Goal: Information Seeking & Learning: Learn about a topic

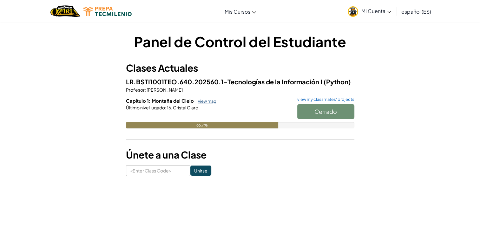
click at [203, 100] on link "view map" at bounding box center [206, 101] width 22 height 5
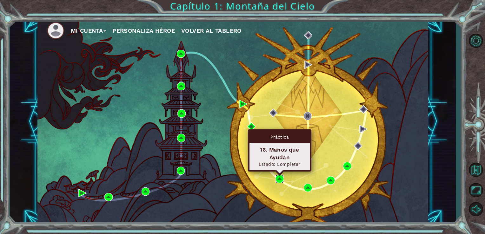
click at [280, 175] on img at bounding box center [279, 179] width 8 height 8
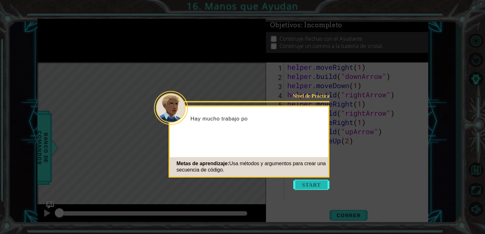
click at [325, 187] on button "Start" at bounding box center [311, 185] width 36 height 10
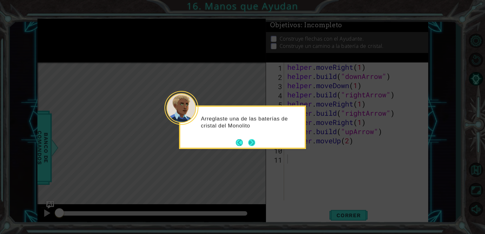
click at [253, 139] on button "Next" at bounding box center [251, 142] width 7 height 7
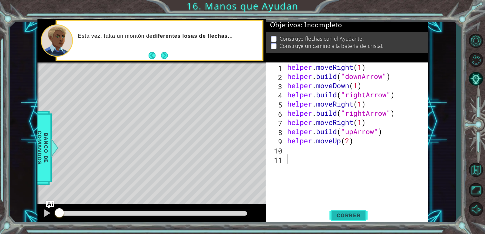
click at [344, 218] on span "Correr" at bounding box center [348, 215] width 37 height 6
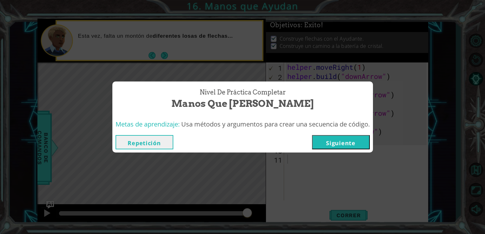
click at [140, 144] on button "Repetición" at bounding box center [144, 142] width 58 height 14
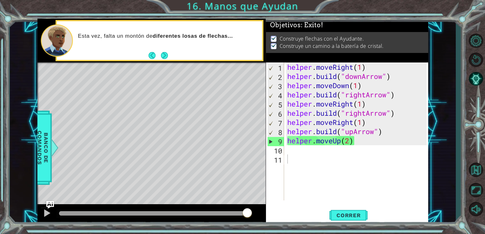
drag, startPoint x: 285, startPoint y: 66, endPoint x: 301, endPoint y: 81, distance: 21.8
click at [301, 81] on div "1 2 3 4 5 6 7 8 9 10 11 helper . moveRight ( 1 ) helper . build ( "downArrow" )…" at bounding box center [346, 132] width 161 height 138
click at [286, 66] on div "helper . moveRight ( 1 ) helper . build ( "downArrow" ) helper . moveDown ( 1 )…" at bounding box center [358, 141] width 144 height 156
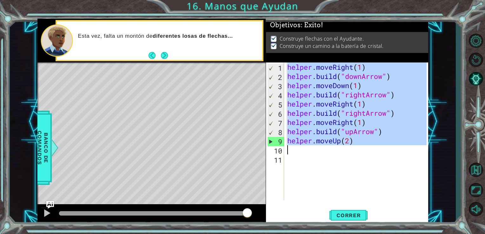
drag, startPoint x: 286, startPoint y: 66, endPoint x: 373, endPoint y: 153, distance: 123.6
click at [373, 153] on div "helper . moveRight ( 1 ) helper . build ( "downArrow" ) helper . moveDown ( 1 )…" at bounding box center [358, 141] width 144 height 156
type textarea "helper.moveUp(2)"
